Goal: Task Accomplishment & Management: Manage account settings

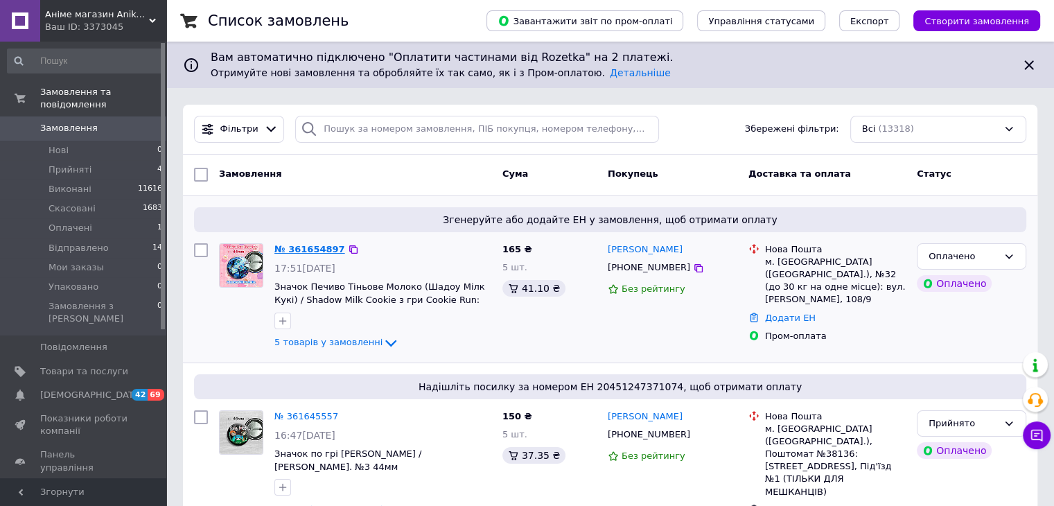
click at [324, 248] on link "№ 361654897" at bounding box center [309, 249] width 71 height 10
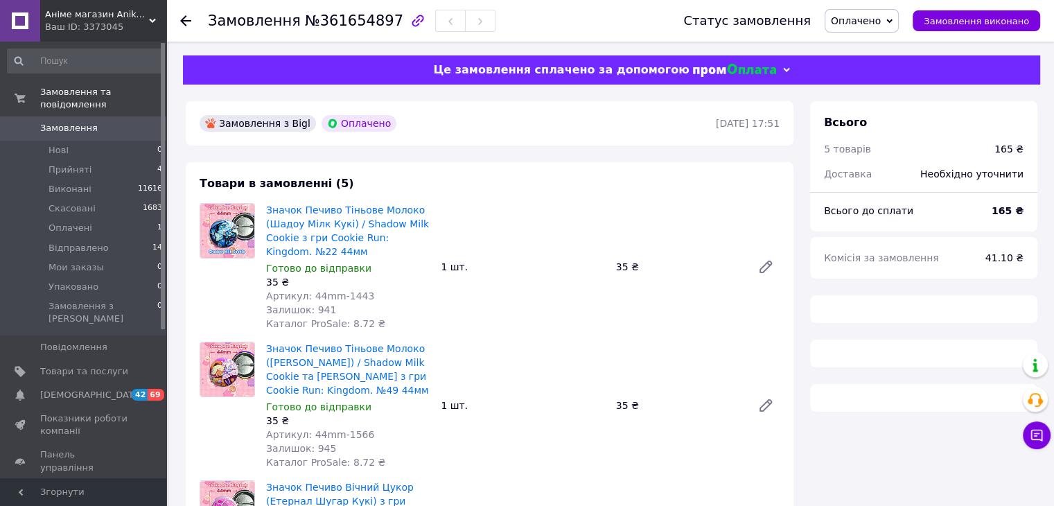
click at [879, 19] on span "Оплачено" at bounding box center [856, 20] width 50 height 11
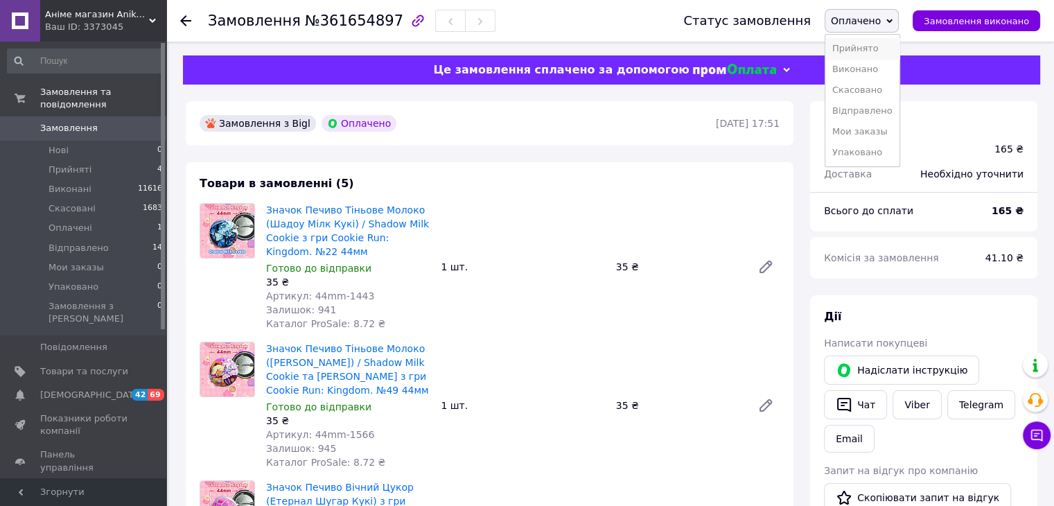
click at [872, 45] on li "Прийнято" at bounding box center [862, 48] width 74 height 21
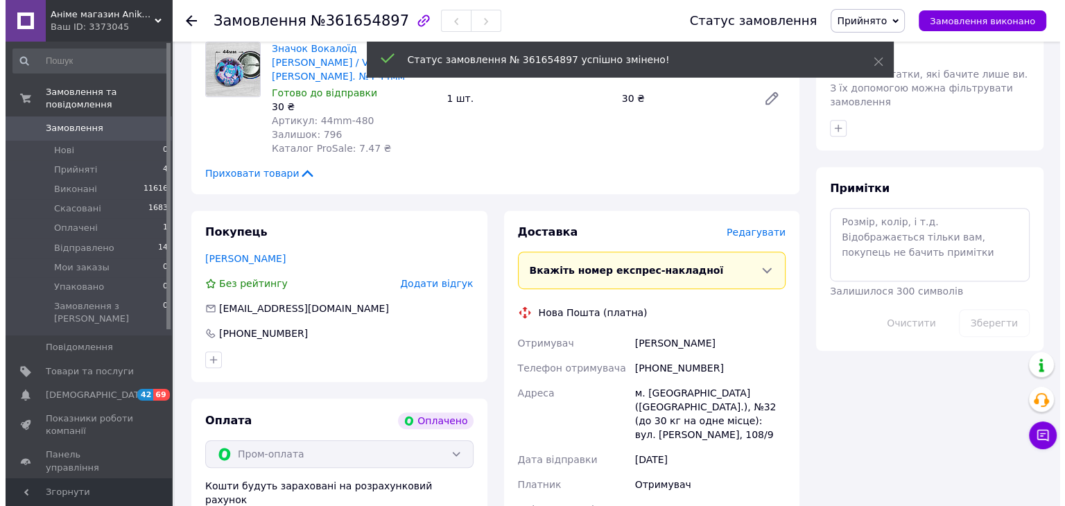
scroll to position [762, 0]
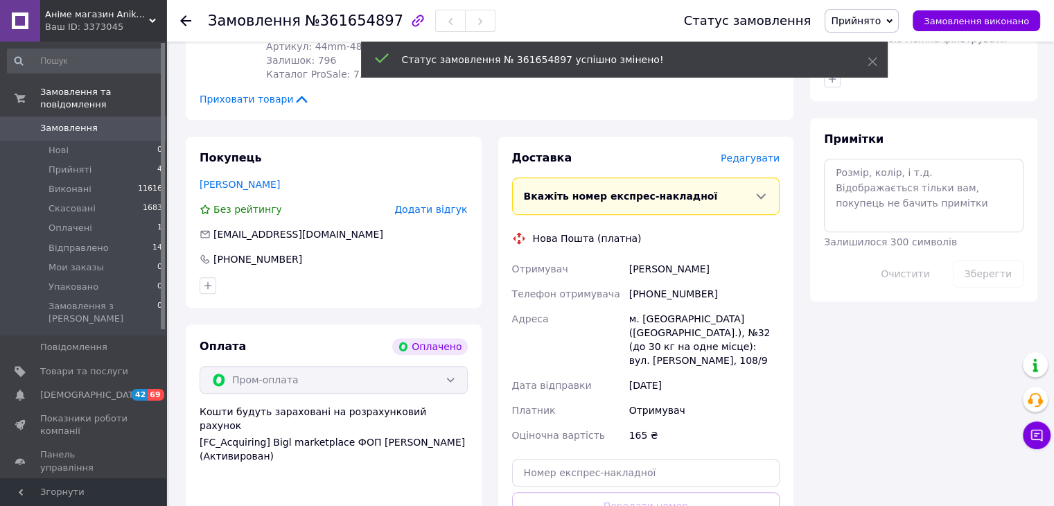
click at [760, 152] on span "Редагувати" at bounding box center [750, 157] width 59 height 11
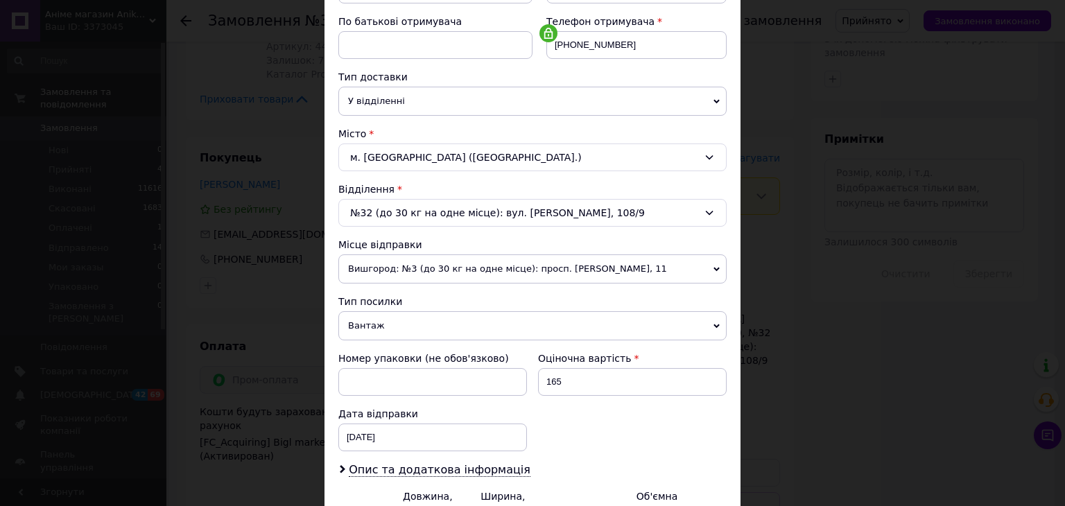
scroll to position [347, 0]
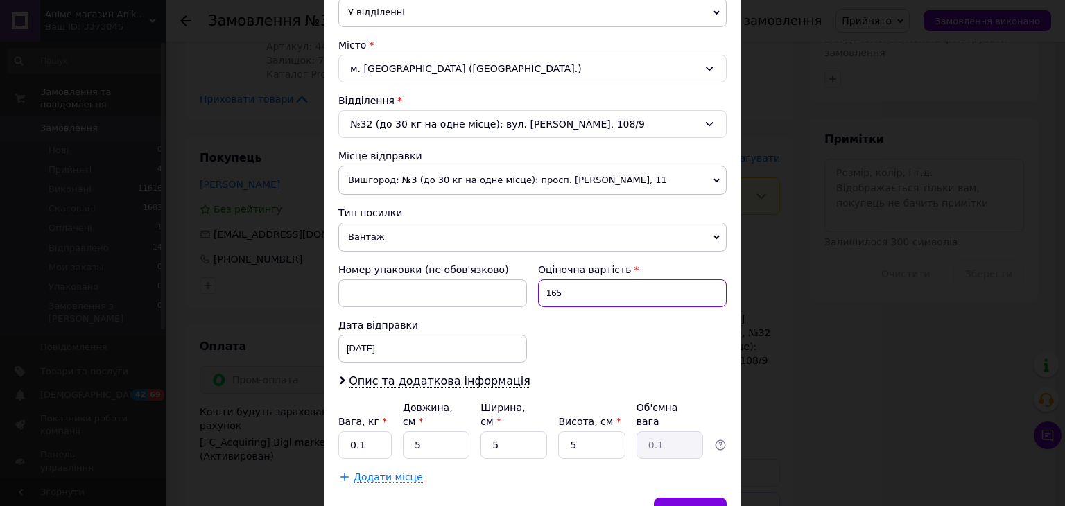
drag, startPoint x: 566, startPoint y: 292, endPoint x: 543, endPoint y: 291, distance: 22.2
click at [543, 291] on input "165" at bounding box center [632, 293] width 189 height 28
type input "500"
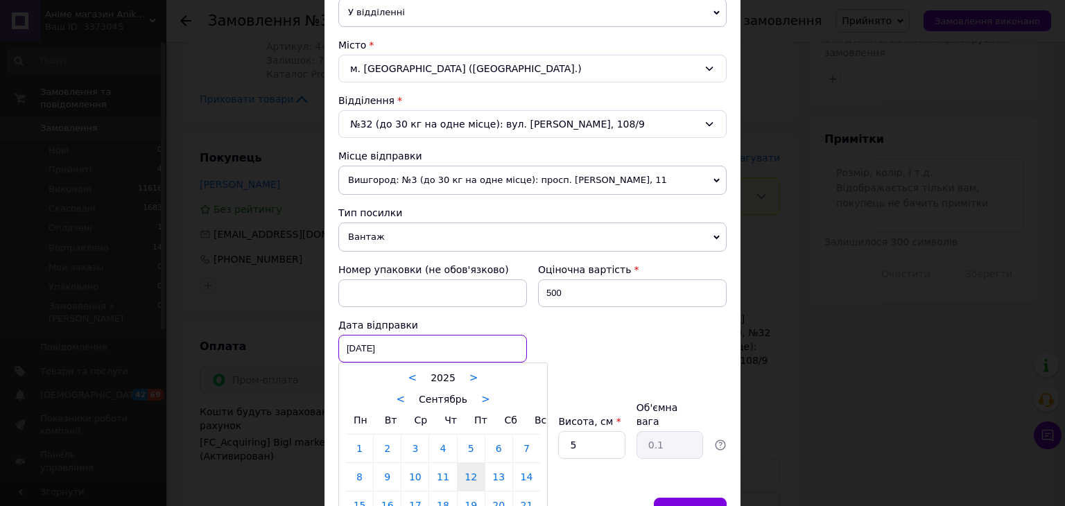
click at [408, 348] on div "12.09.2025 < 2025 > < Сентябрь > Пн Вт Ср Чт Пт Сб Вс 1 2 3 4 5 6 7 8 9 10 11 1…" at bounding box center [432, 349] width 189 height 28
click at [499, 473] on link "13" at bounding box center [498, 477] width 27 height 28
type input "13.09.2025"
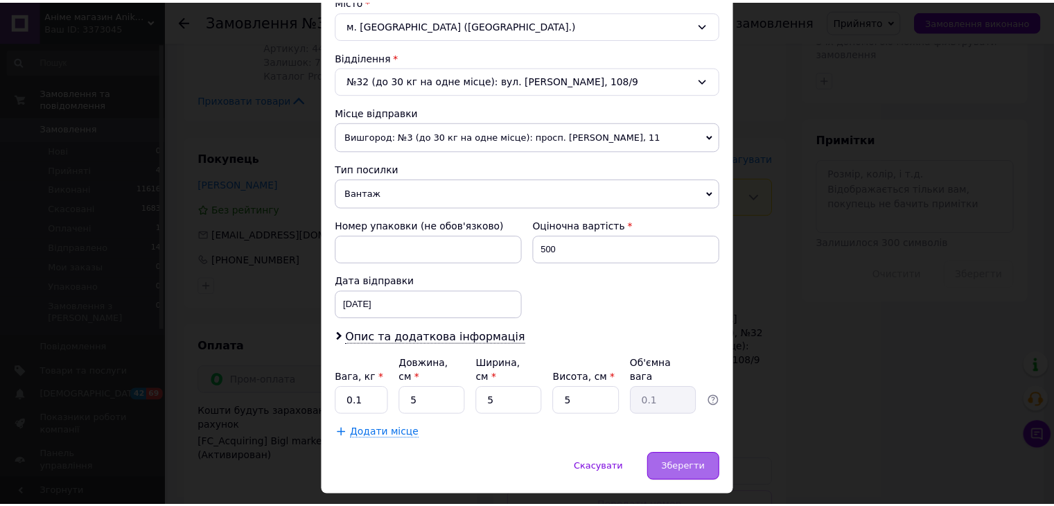
scroll to position [410, 0]
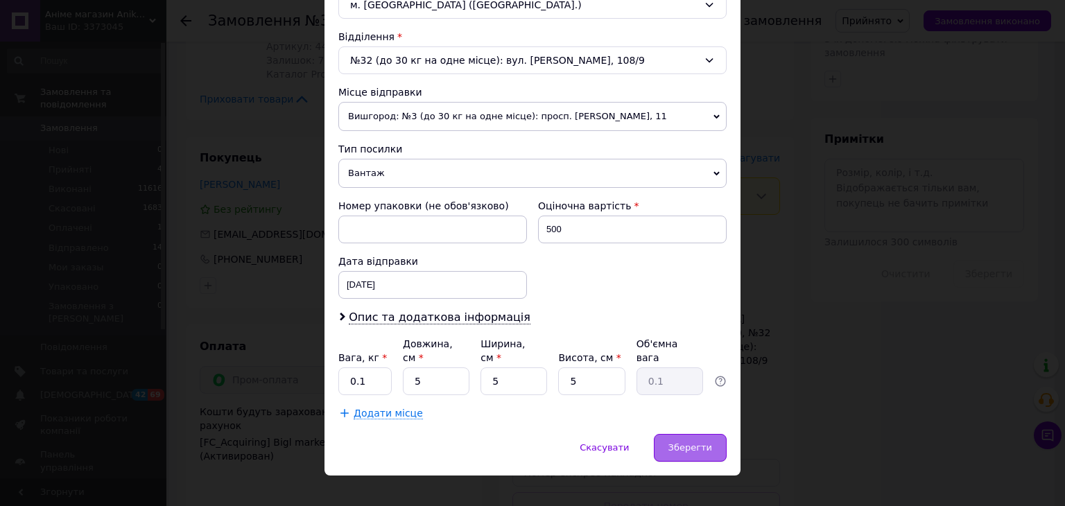
click at [690, 442] on span "Зберегти" at bounding box center [690, 447] width 44 height 10
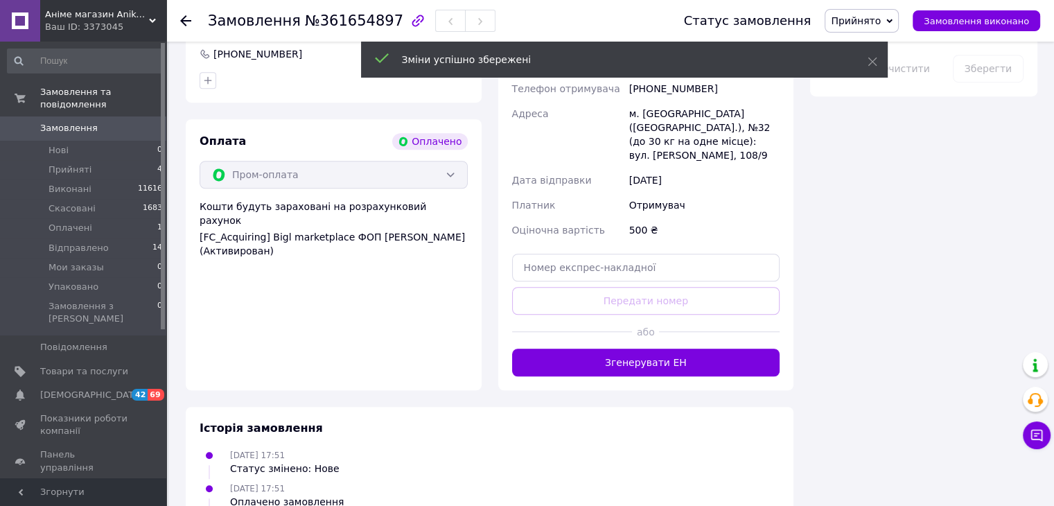
scroll to position [970, 0]
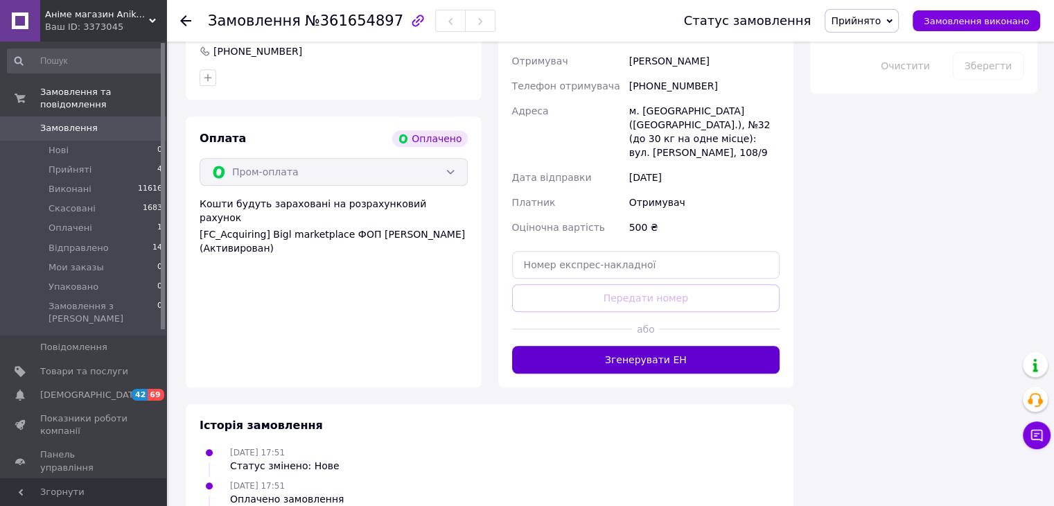
click at [675, 346] on button "Згенерувати ЕН" at bounding box center [646, 360] width 268 height 28
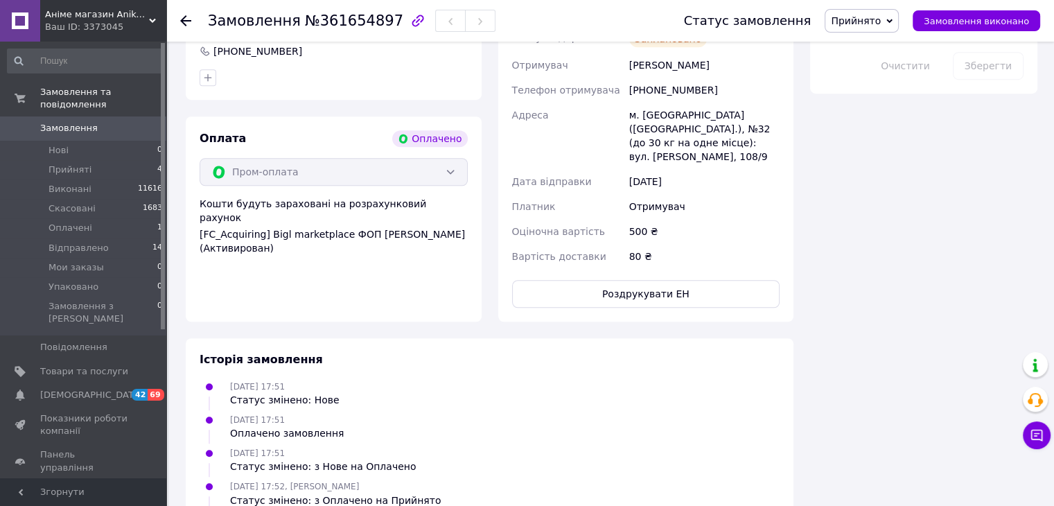
click at [85, 122] on span "Замовлення" at bounding box center [69, 128] width 58 height 12
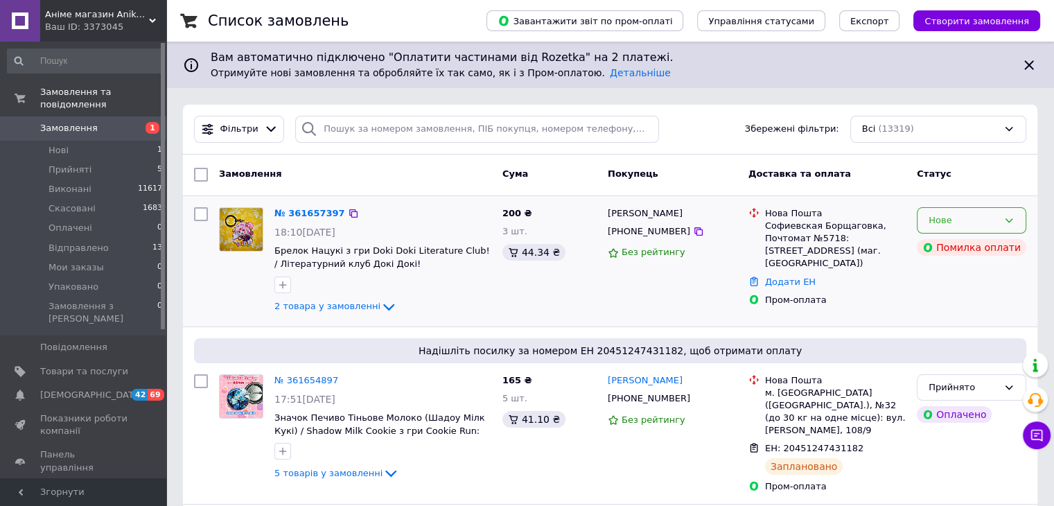
click at [933, 218] on div "Нове" at bounding box center [963, 220] width 69 height 15
click at [943, 246] on li "Прийнято" at bounding box center [972, 249] width 108 height 26
click at [326, 210] on link "№ 361657397" at bounding box center [309, 213] width 71 height 10
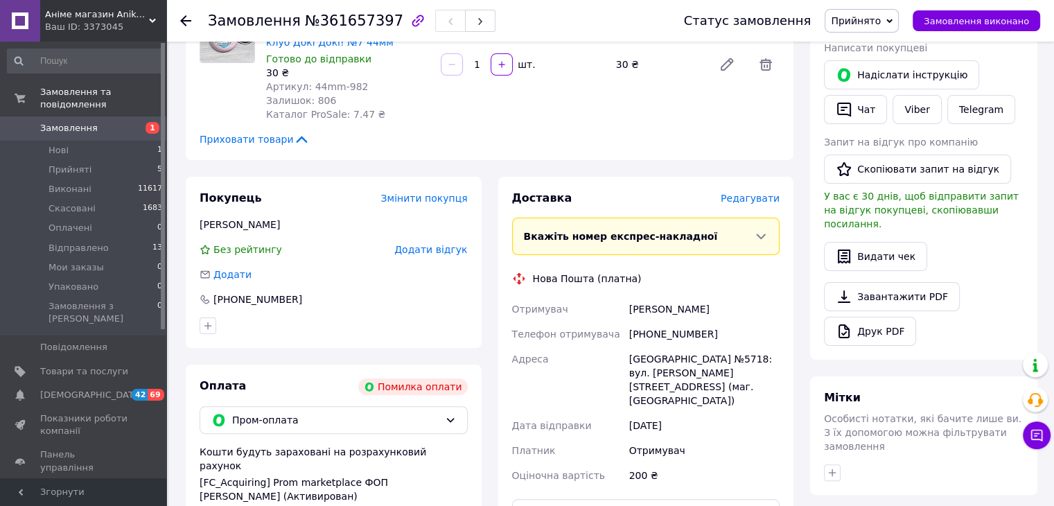
scroll to position [485, 0]
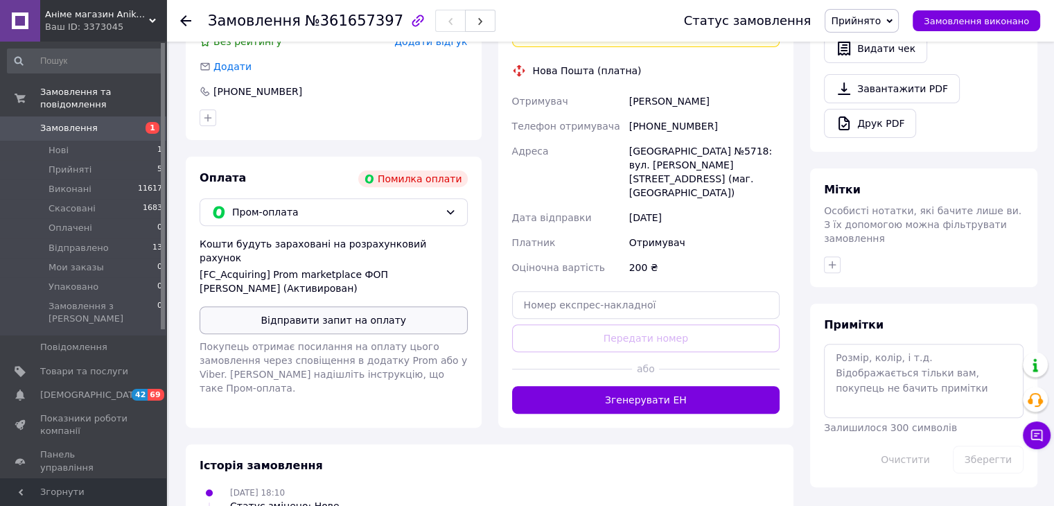
click at [356, 306] on button "Відправити запит на оплату" at bounding box center [334, 320] width 268 height 28
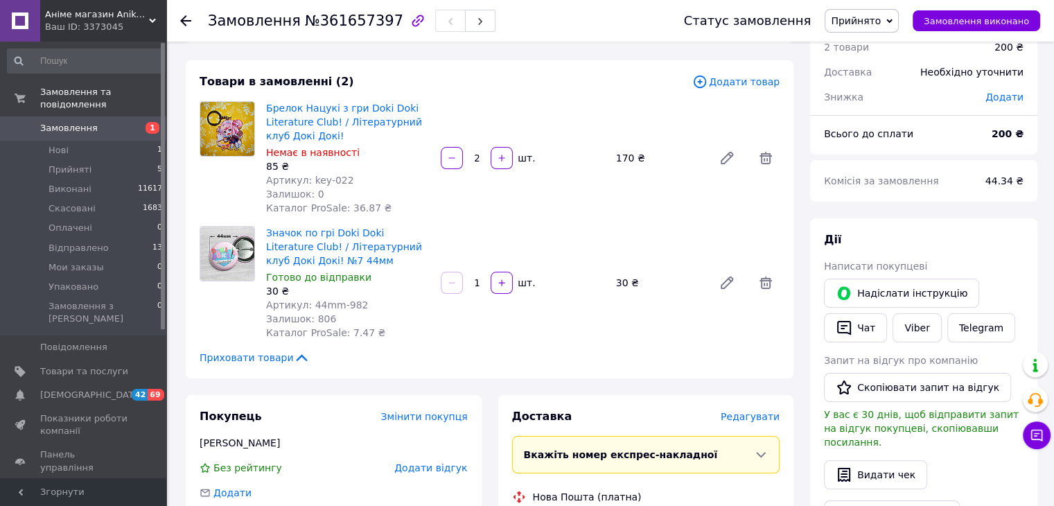
scroll to position [0, 0]
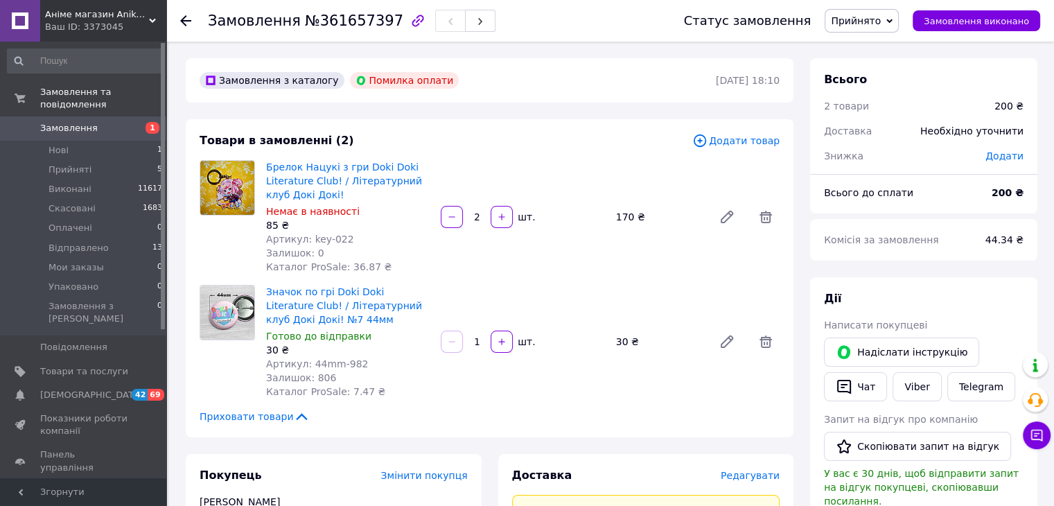
click at [877, 352] on button "Надіслати інструкцію" at bounding box center [901, 352] width 155 height 29
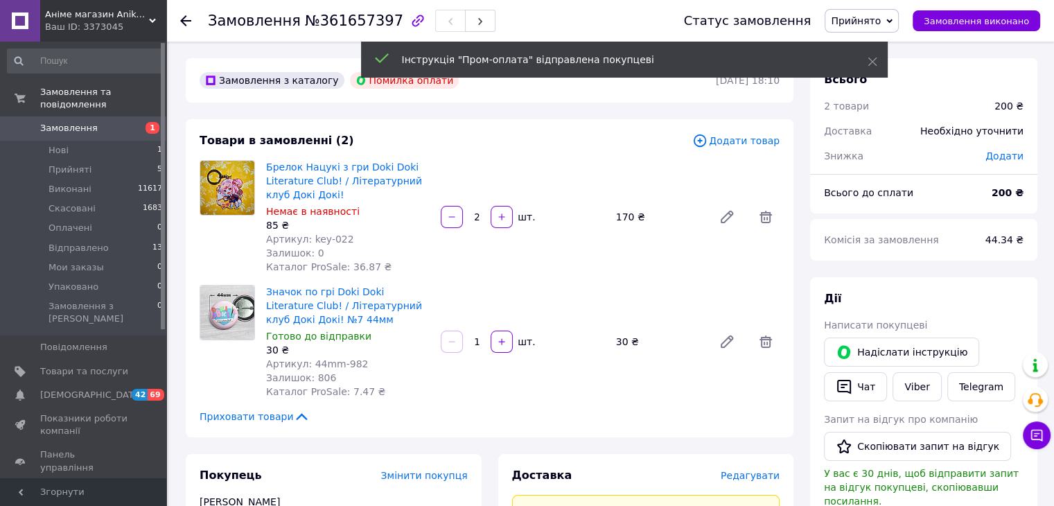
click at [86, 122] on span "Замовлення" at bounding box center [69, 128] width 58 height 12
